Goal: Entertainment & Leisure: Consume media (video, audio)

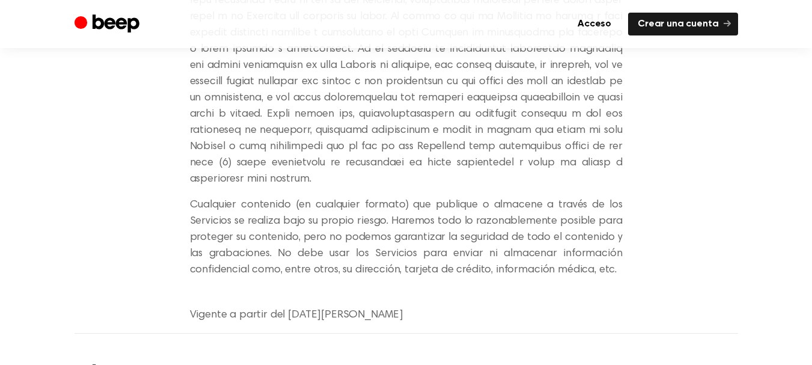
scroll to position [7890, 0]
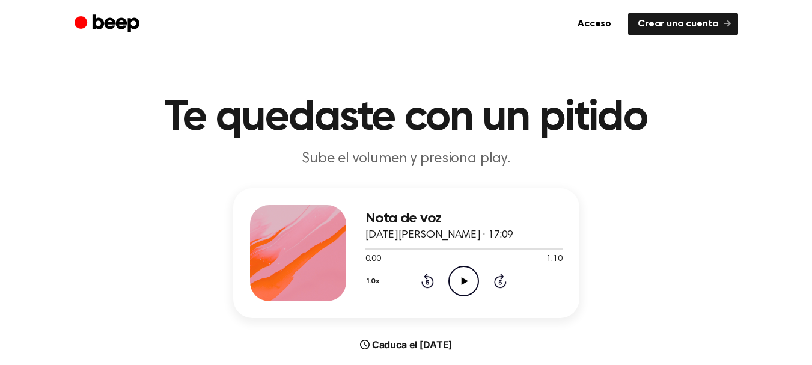
click at [468, 278] on icon "Play Audio" at bounding box center [463, 281] width 31 height 31
click at [439, 248] on div at bounding box center [463, 248] width 197 height 1
click at [461, 285] on icon "Play Audio" at bounding box center [463, 281] width 31 height 31
click at [427, 254] on div "0:01 1:10" at bounding box center [463, 259] width 197 height 13
click at [439, 250] on div at bounding box center [463, 248] width 197 height 10
